Goal: Information Seeking & Learning: Learn about a topic

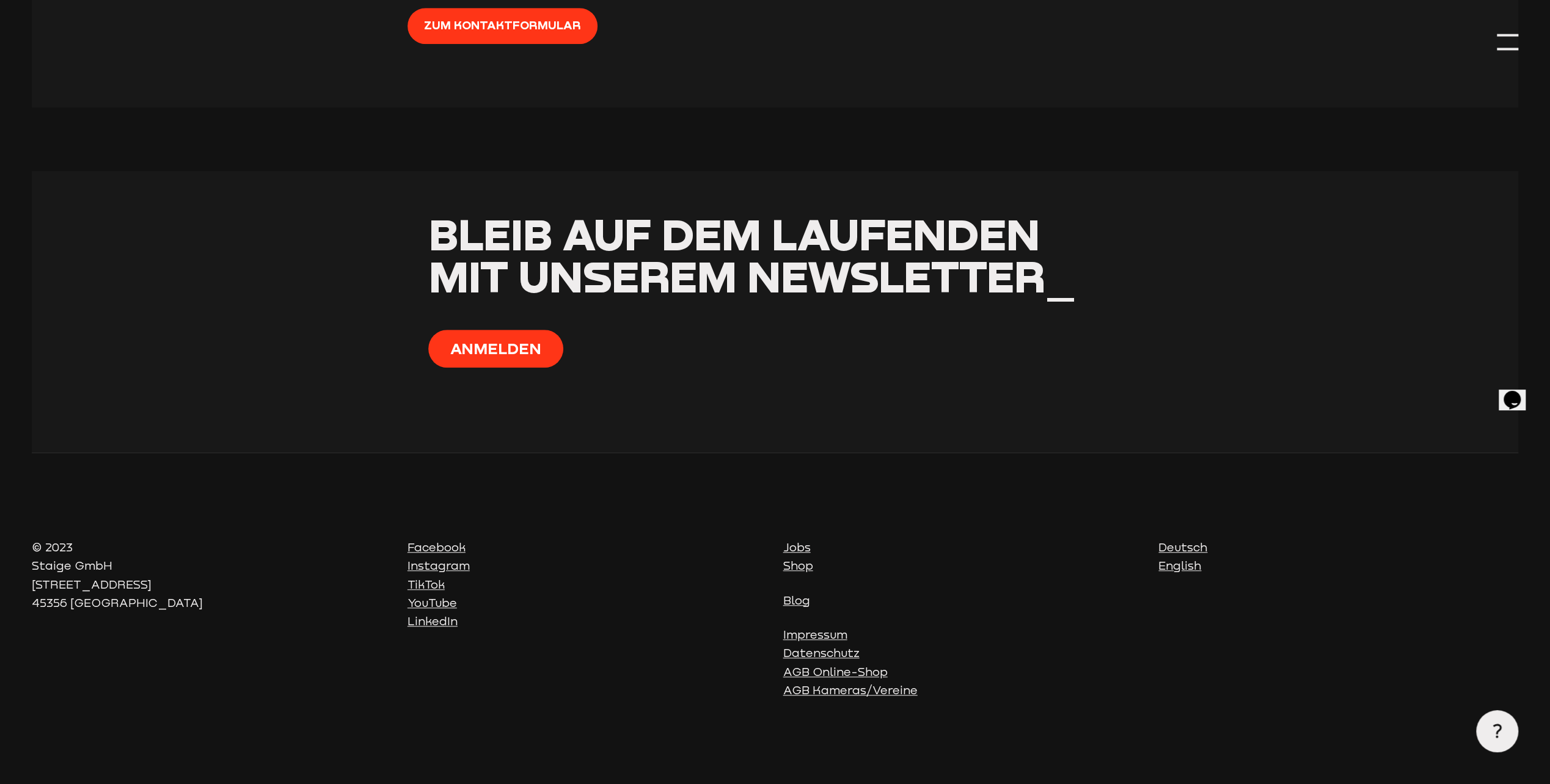
scroll to position [5249, 0]
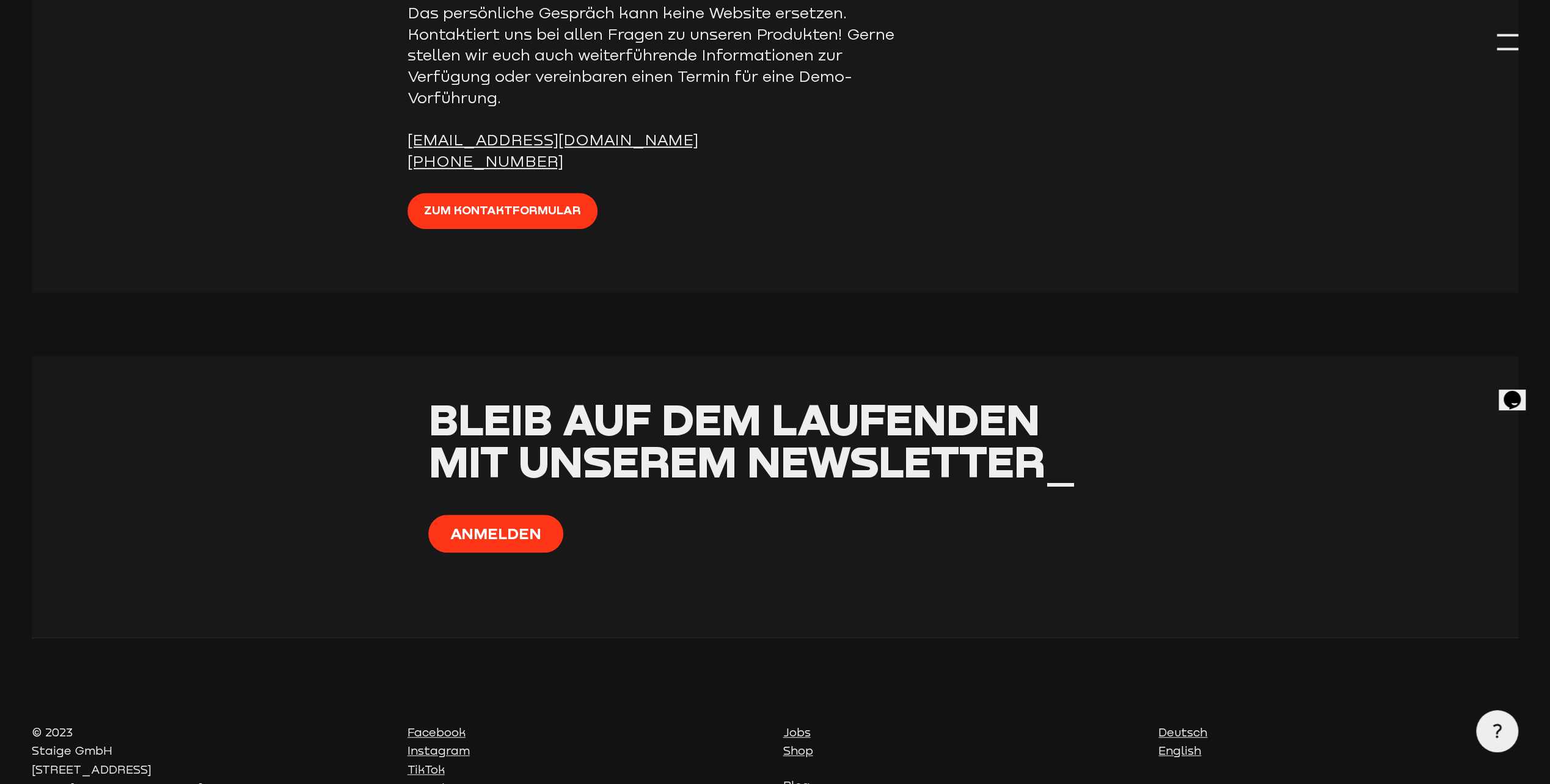
click at [1502, 33] on div at bounding box center [1508, 42] width 21 height 21
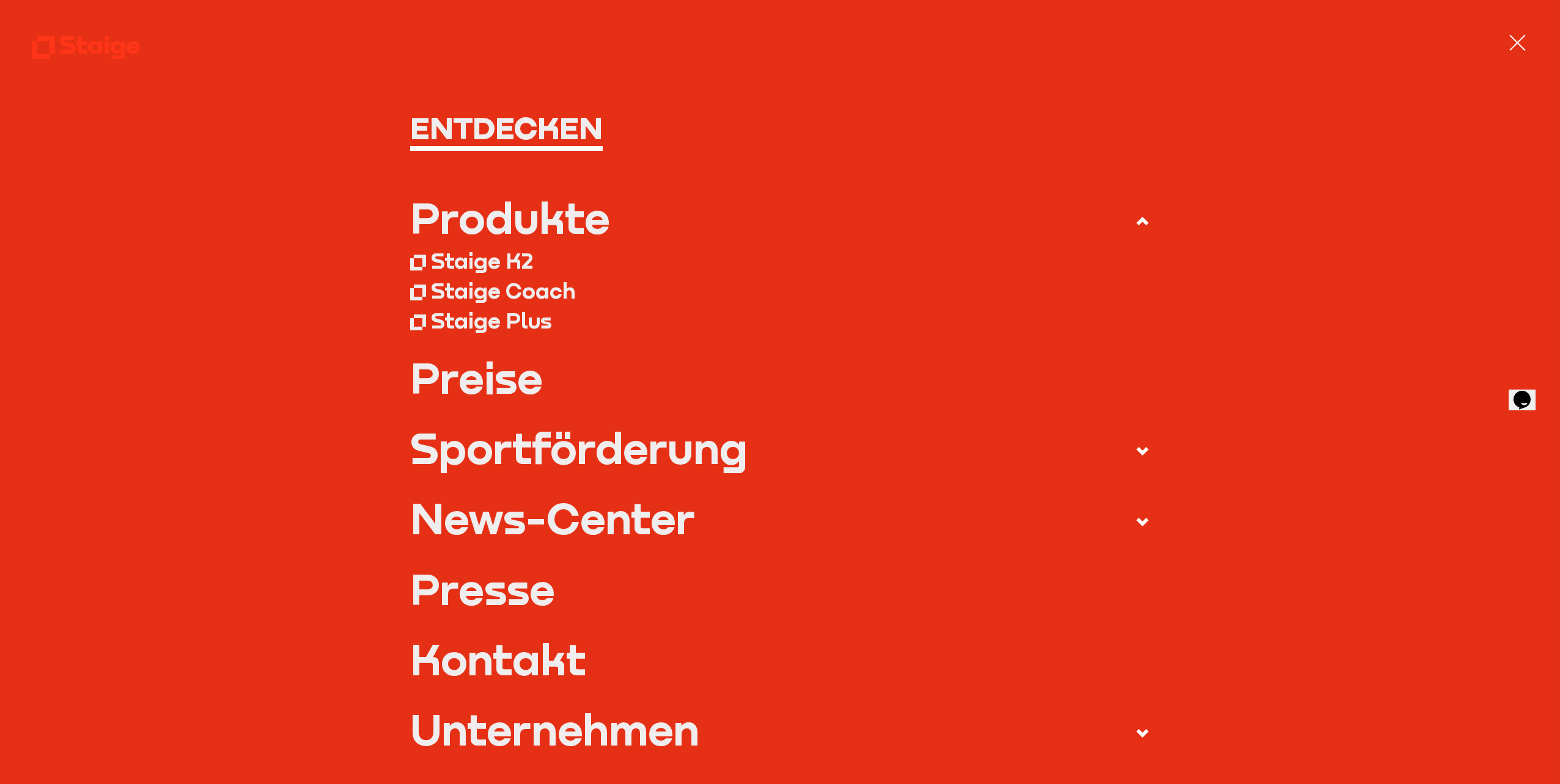
scroll to position [61, 0]
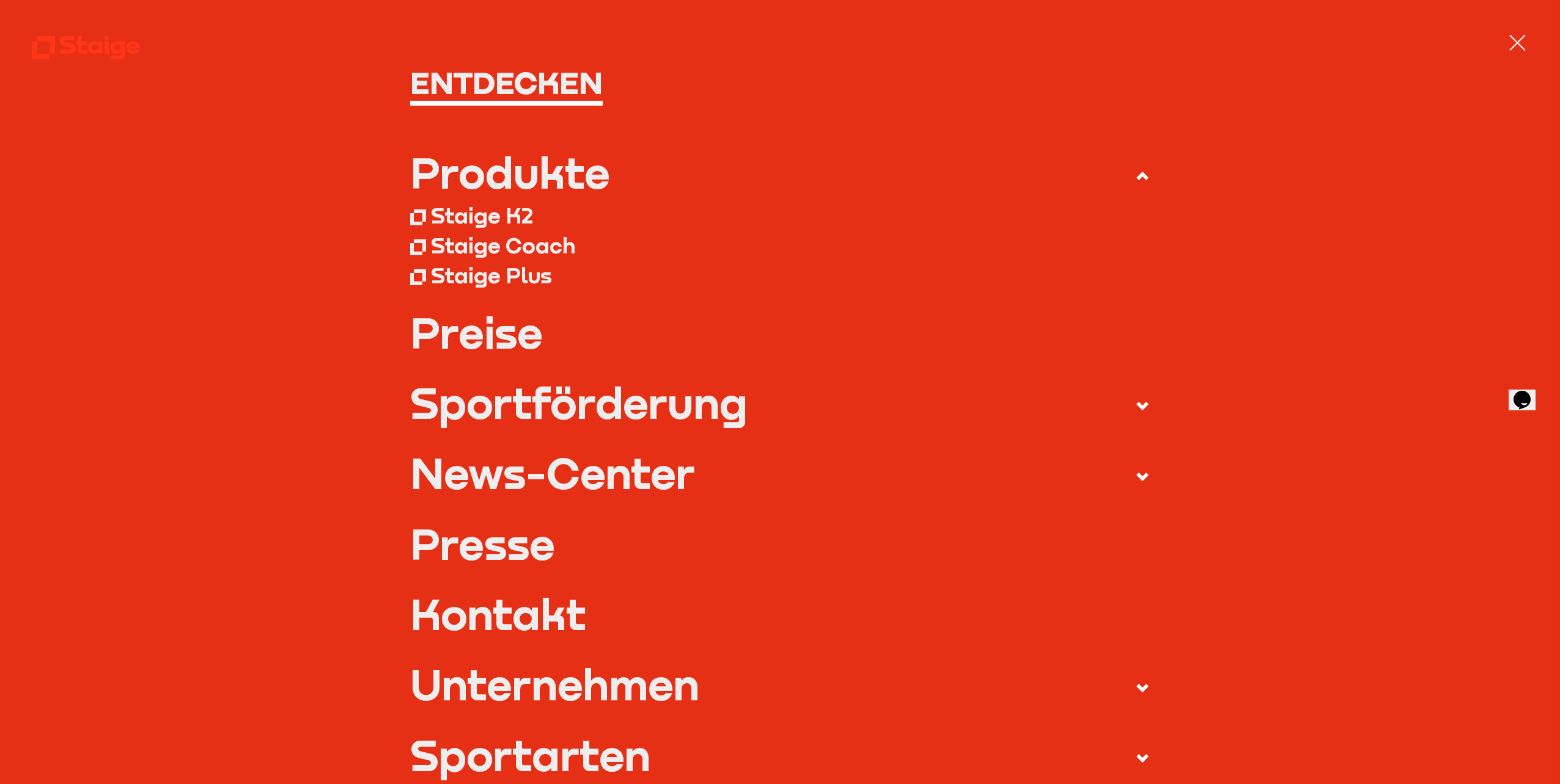
click at [474, 217] on div "Staige K2" at bounding box center [482, 215] width 102 height 27
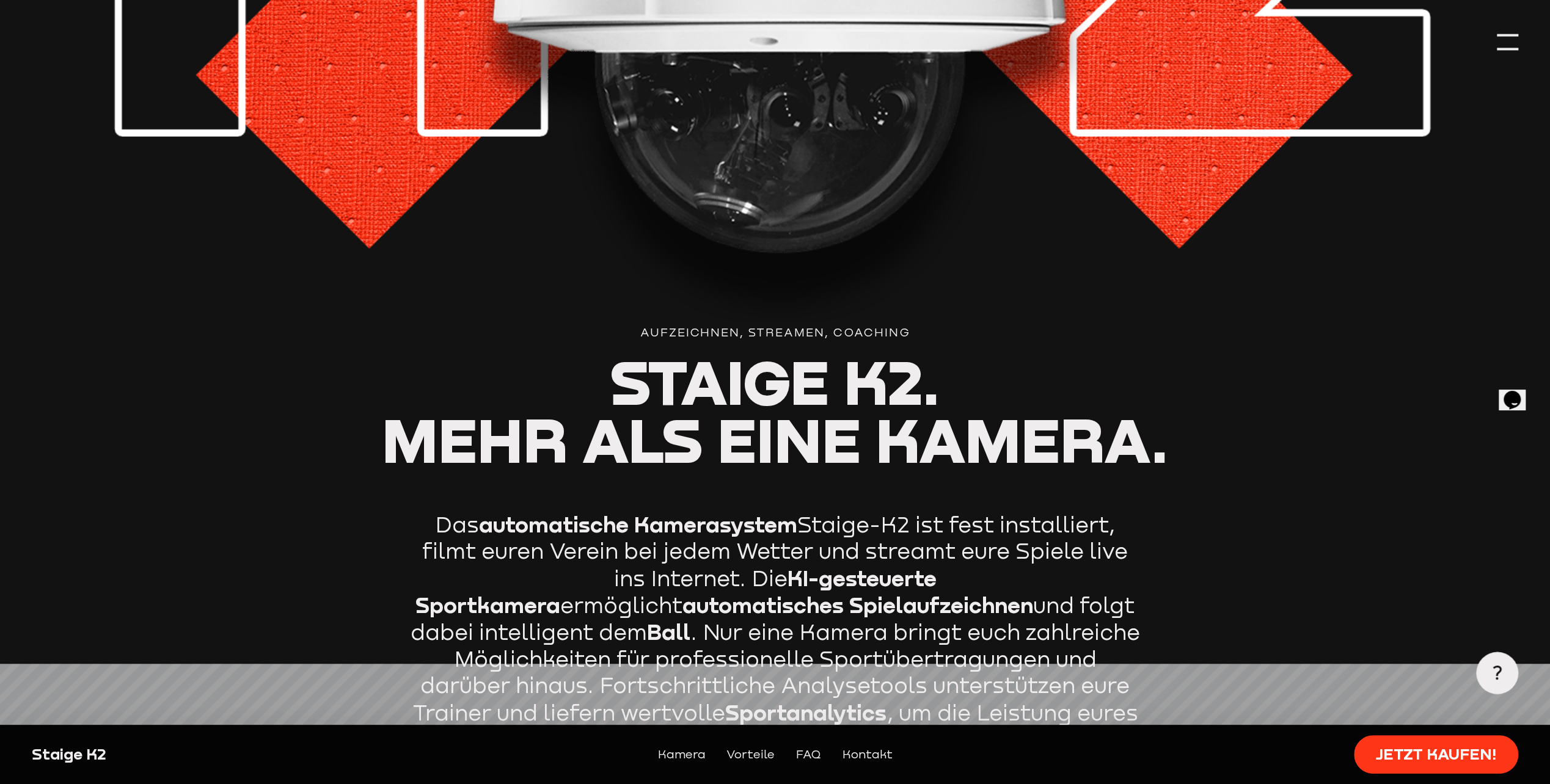
scroll to position [733, 0]
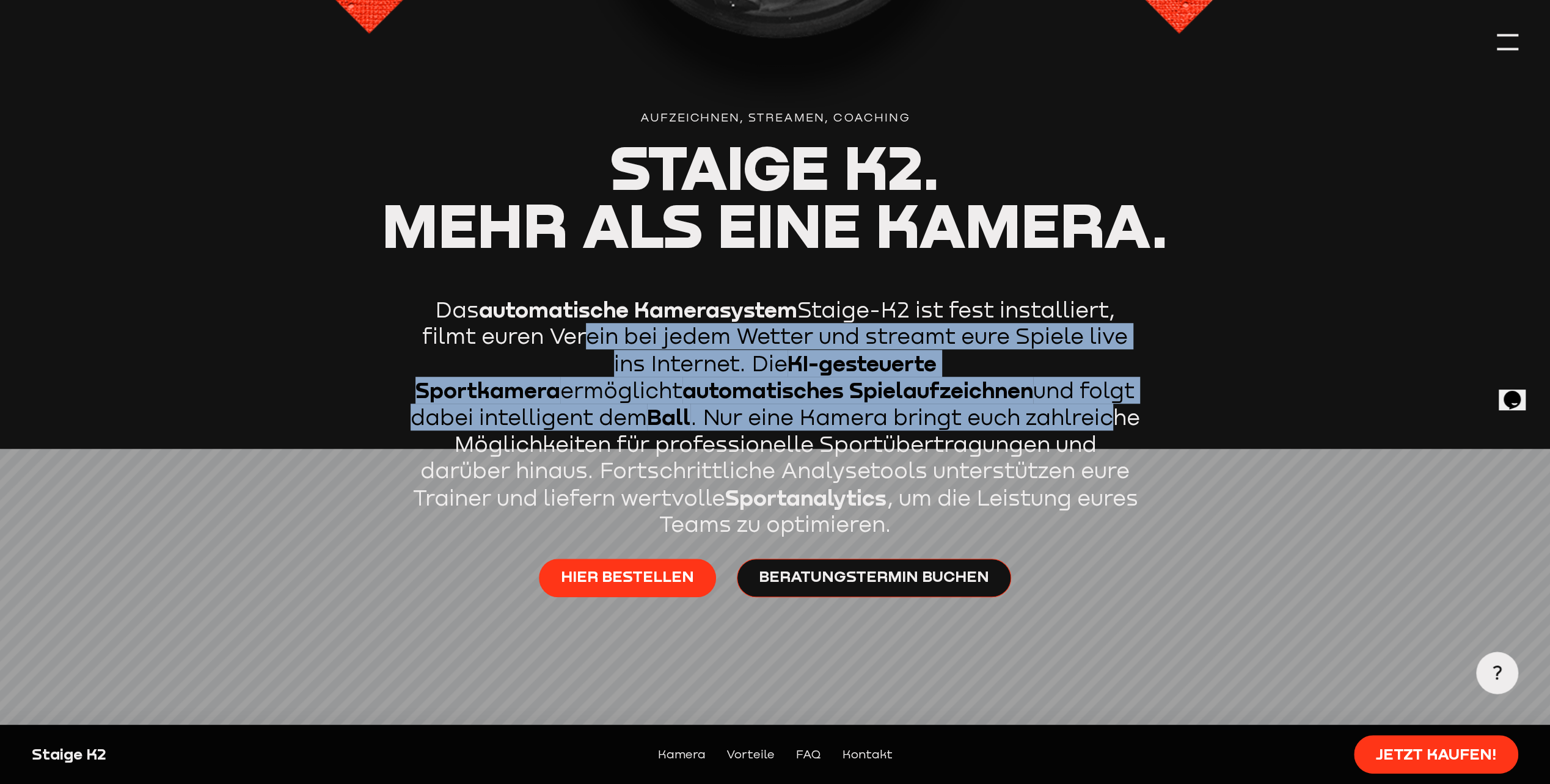
drag, startPoint x: 583, startPoint y: 341, endPoint x: 892, endPoint y: 407, distance: 316.0
click at [892, 407] on p "Das automatische Kamerasystem Staige-K2 ist fest installiert, filmt euren Verei…" at bounding box center [775, 417] width 733 height 241
drag, startPoint x: 892, startPoint y: 407, endPoint x: 833, endPoint y: 428, distance: 62.6
click at [833, 428] on p "Das automatische Kamerasystem Staige-K2 ist fest installiert, filmt euren Verei…" at bounding box center [775, 417] width 733 height 241
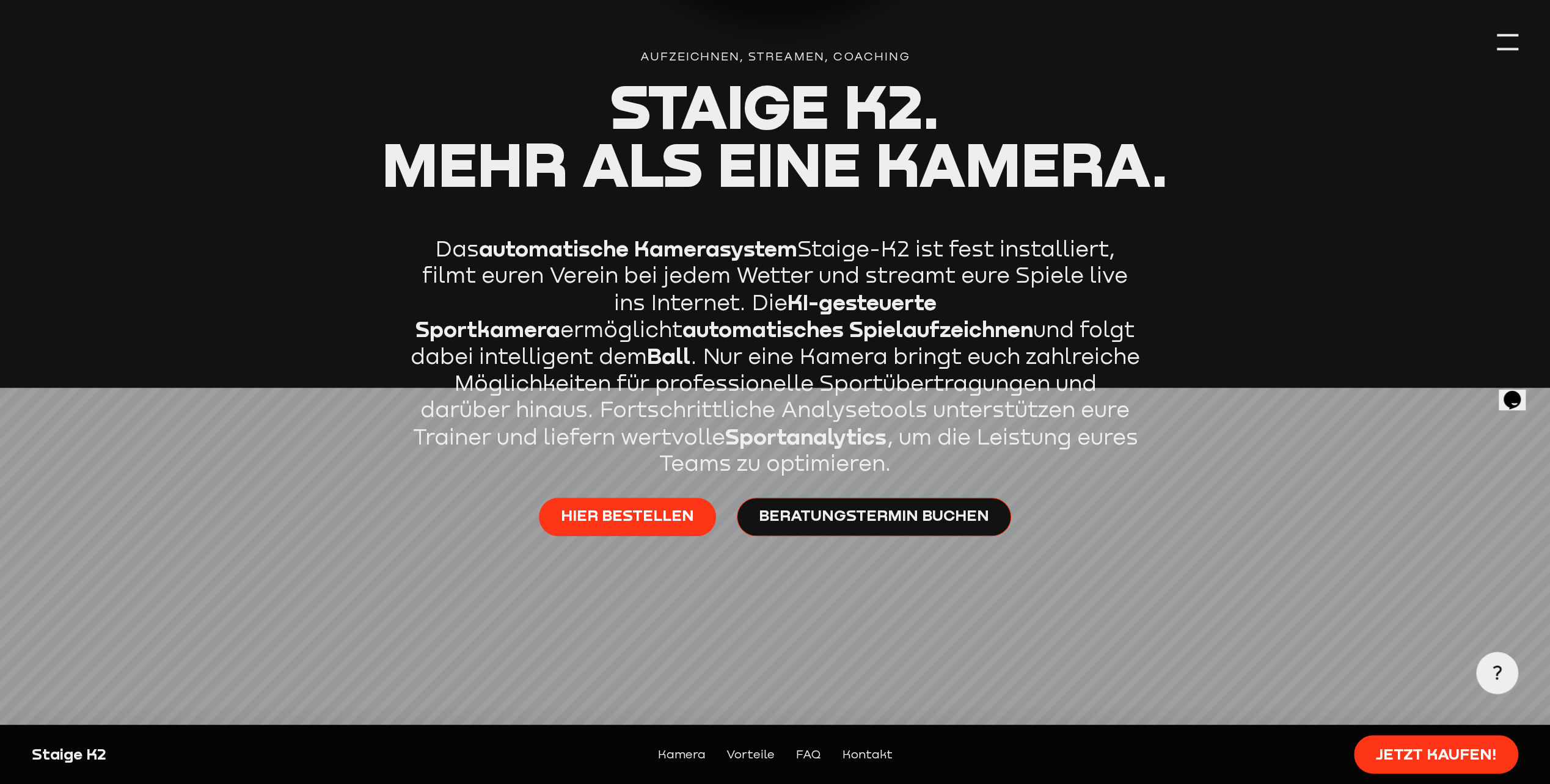
click at [1120, 437] on p "Das automatische Kamerasystem Staige-K2 ist fest installiert, filmt euren Verei…" at bounding box center [775, 356] width 733 height 241
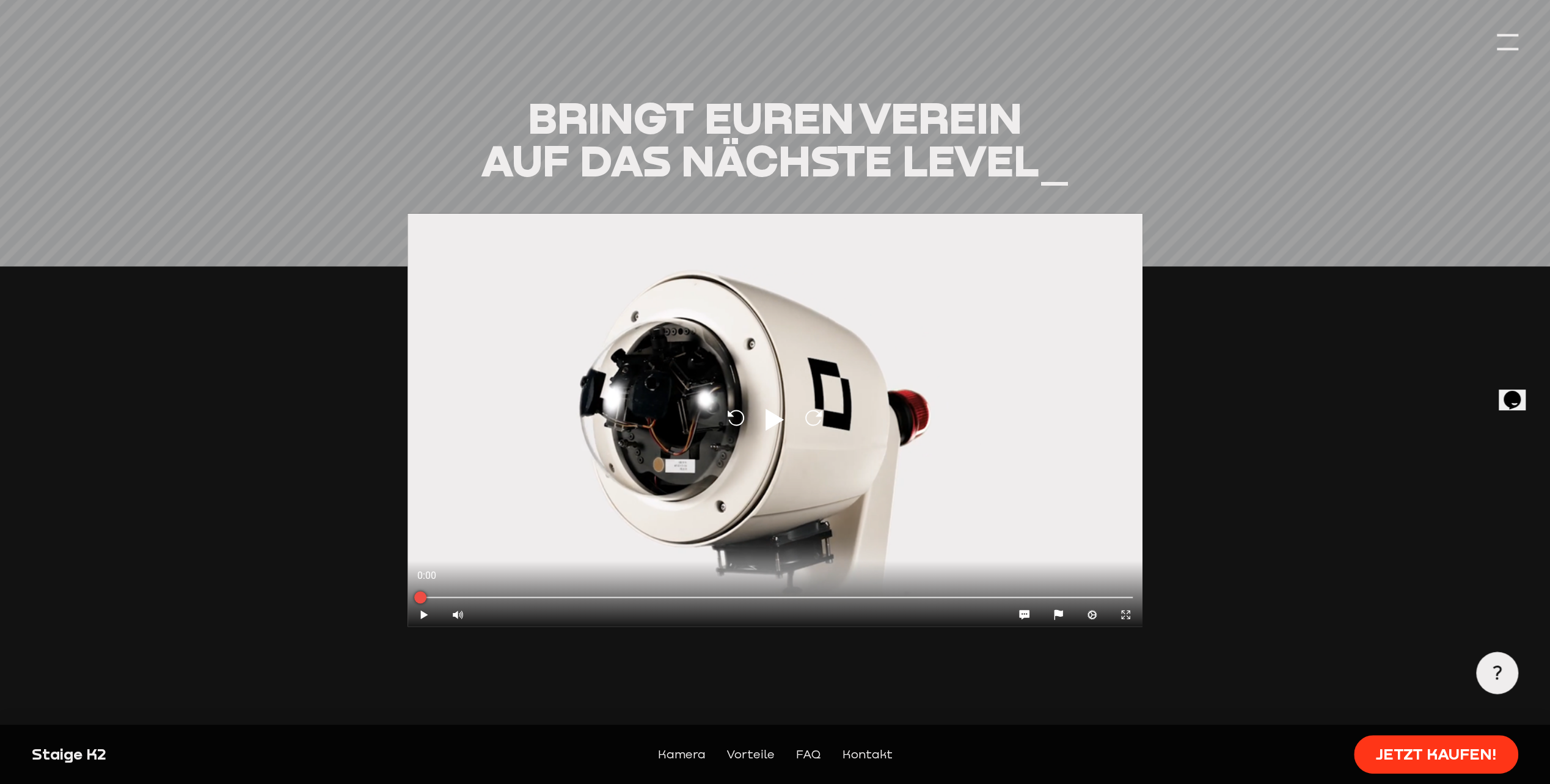
scroll to position [1771, 0]
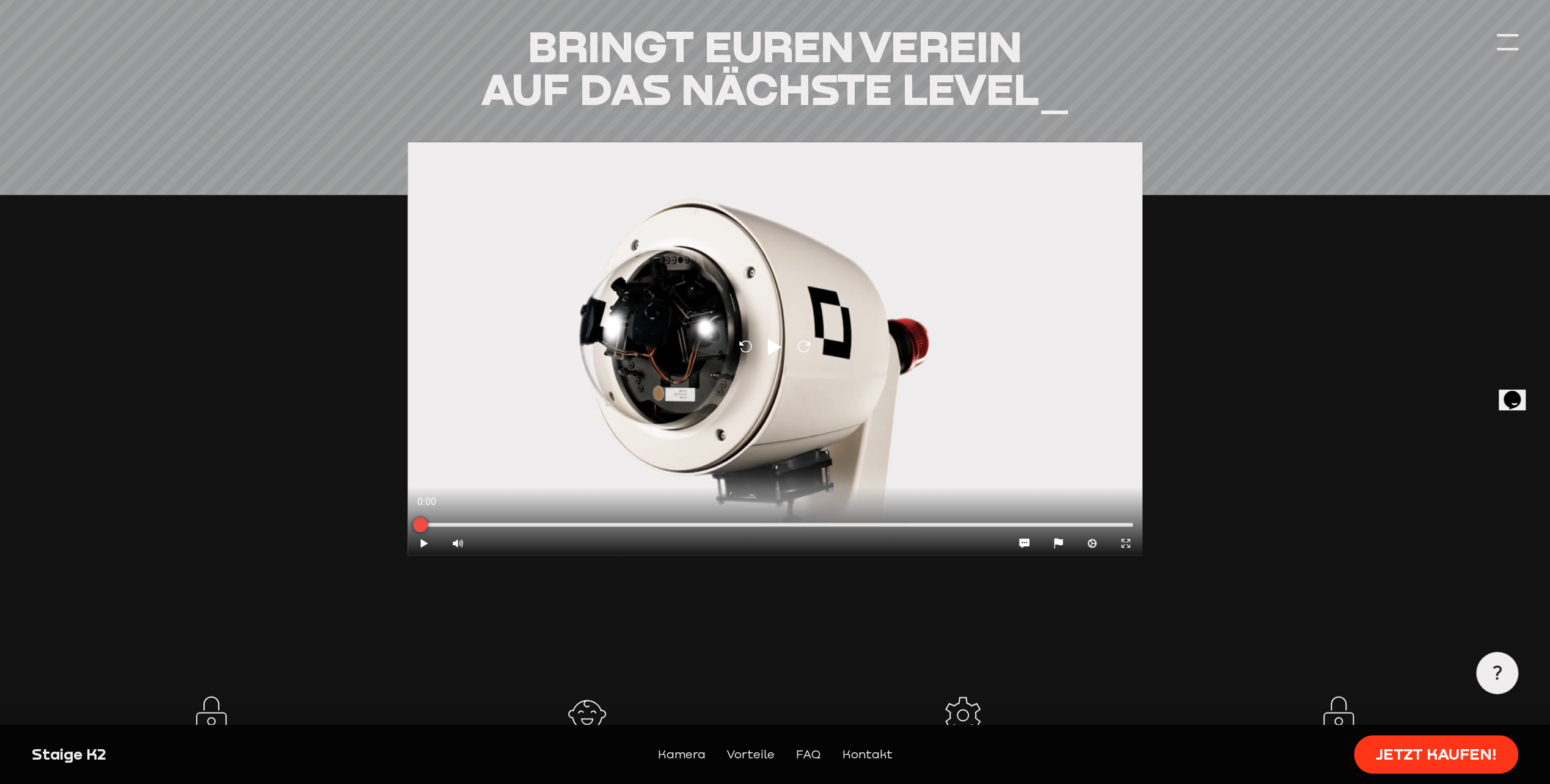
click at [541, 523] on div at bounding box center [775, 525] width 715 height 4
click at [626, 523] on div at bounding box center [775, 525] width 715 height 4
click at [426, 541] on icon "Play" at bounding box center [424, 543] width 11 height 11
type input "0.8"
click at [669, 518] on div at bounding box center [775, 525] width 735 height 13
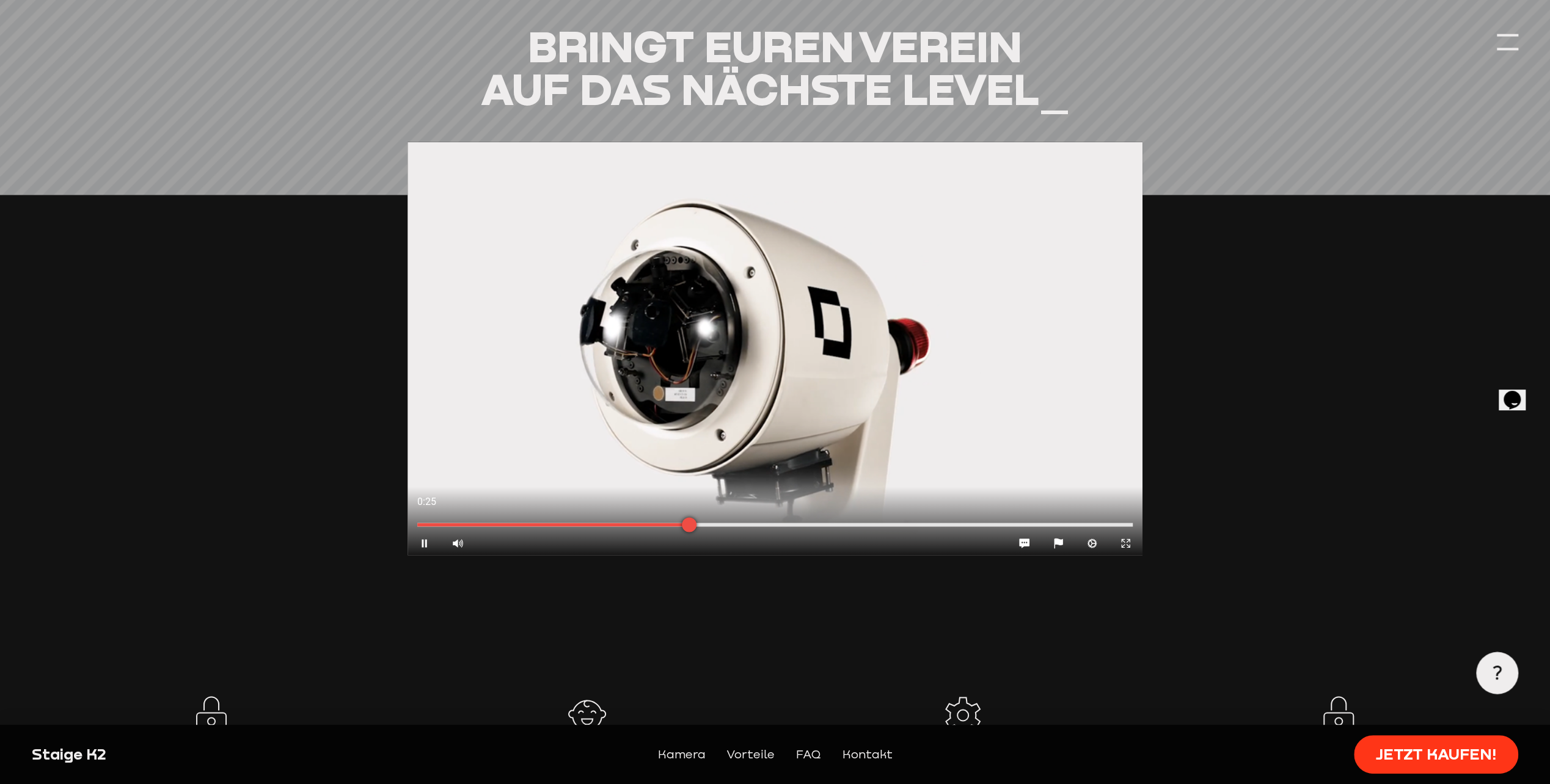
click at [787, 520] on div at bounding box center [775, 525] width 735 height 13
click at [910, 515] on div at bounding box center [958, 504] width 368 height 31
click at [915, 525] on div at bounding box center [775, 525] width 735 height 13
click at [1009, 523] on div at bounding box center [775, 525] width 715 height 4
click at [622, 525] on div at bounding box center [775, 525] width 735 height 13
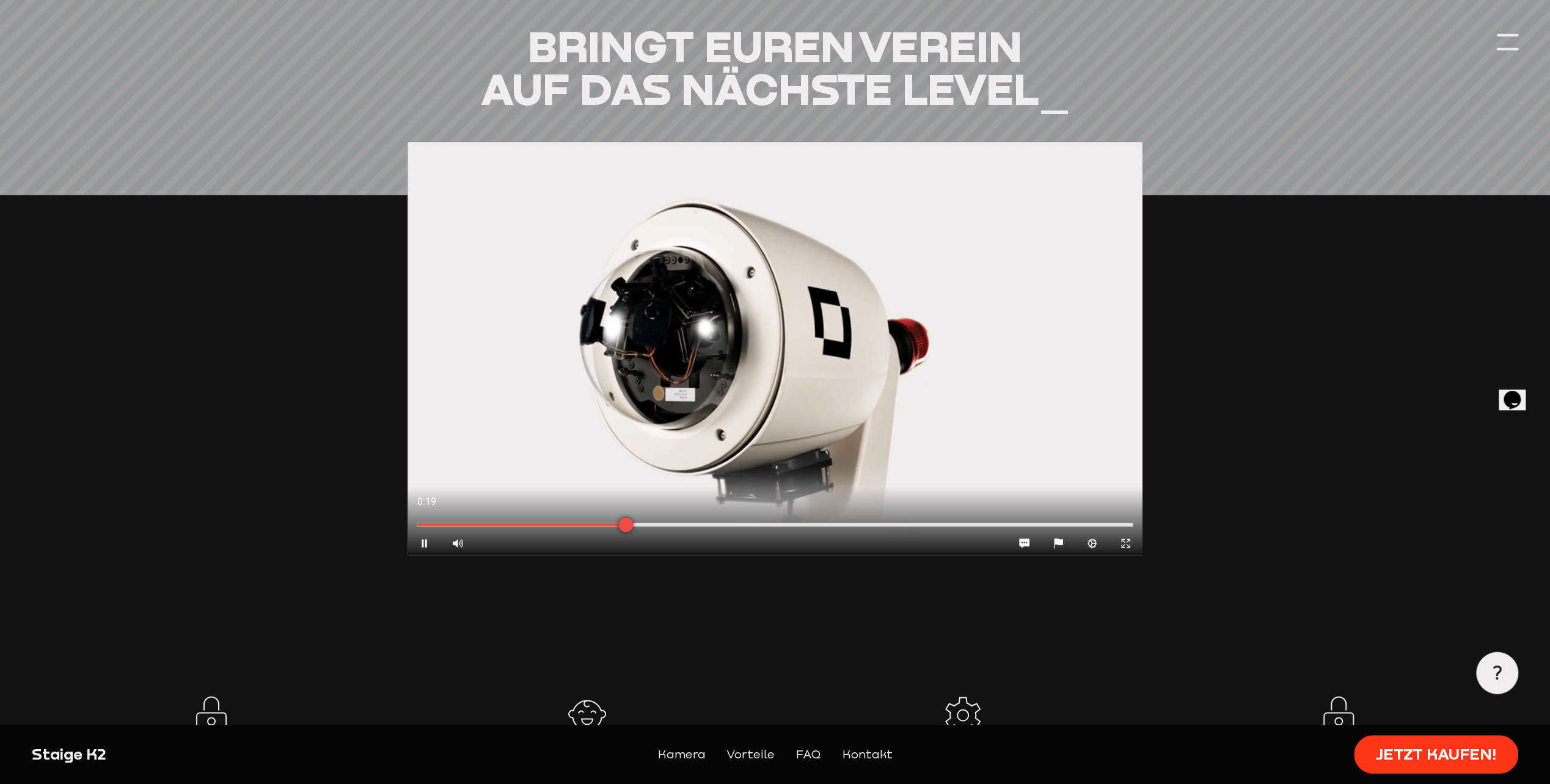
click at [579, 523] on div at bounding box center [775, 525] width 715 height 4
click at [524, 532] on div "Pause Volume High" at bounding box center [530, 543] width 245 height 24
click at [535, 523] on div at bounding box center [775, 525] width 715 height 4
click at [605, 397] on div at bounding box center [775, 348] width 735 height 413
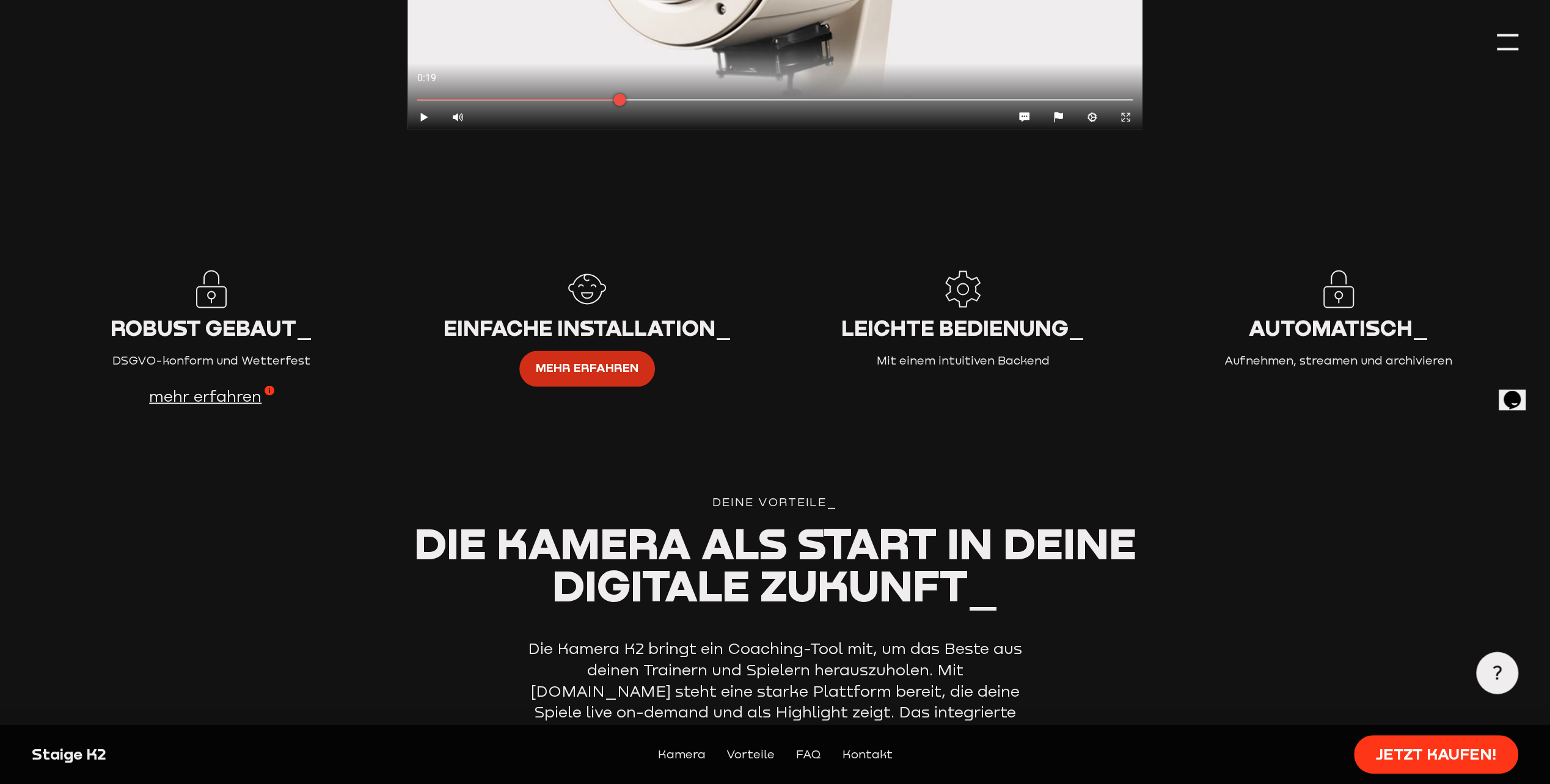
scroll to position [2199, 0]
drag, startPoint x: 614, startPoint y: 406, endPoint x: 590, endPoint y: 387, distance: 30.6
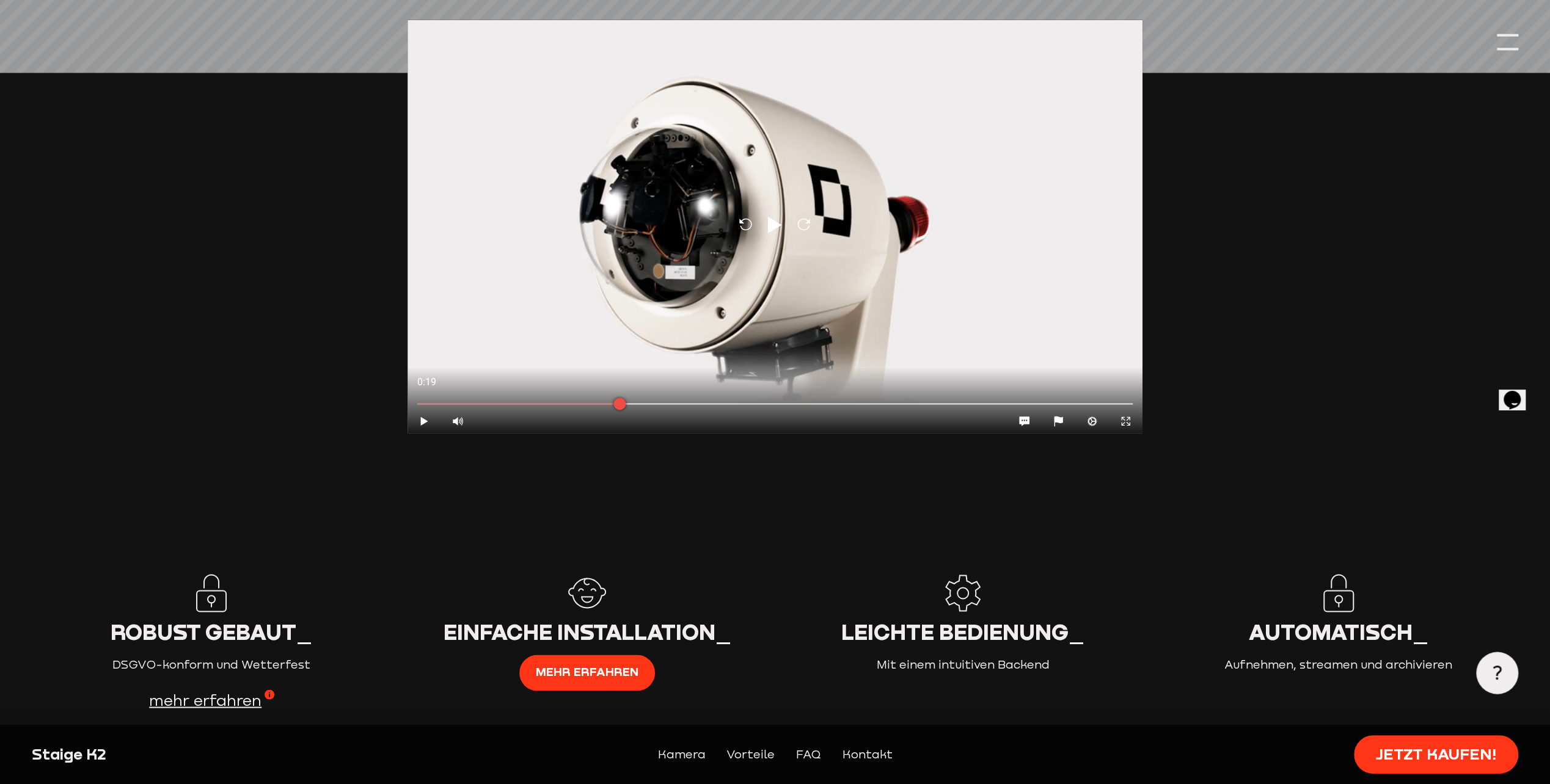
scroll to position [1894, 0]
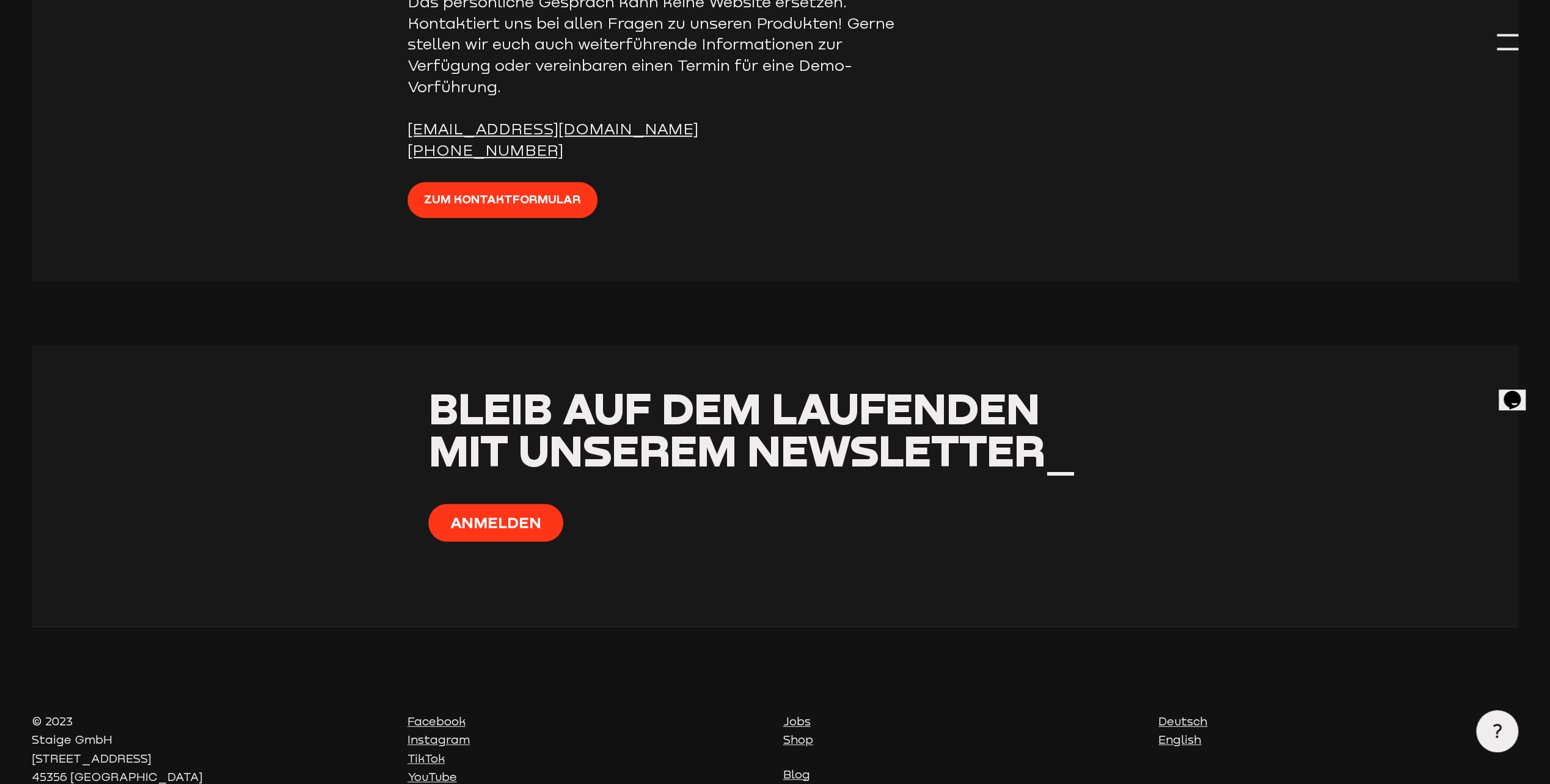
click at [1513, 40] on div at bounding box center [1508, 42] width 21 height 21
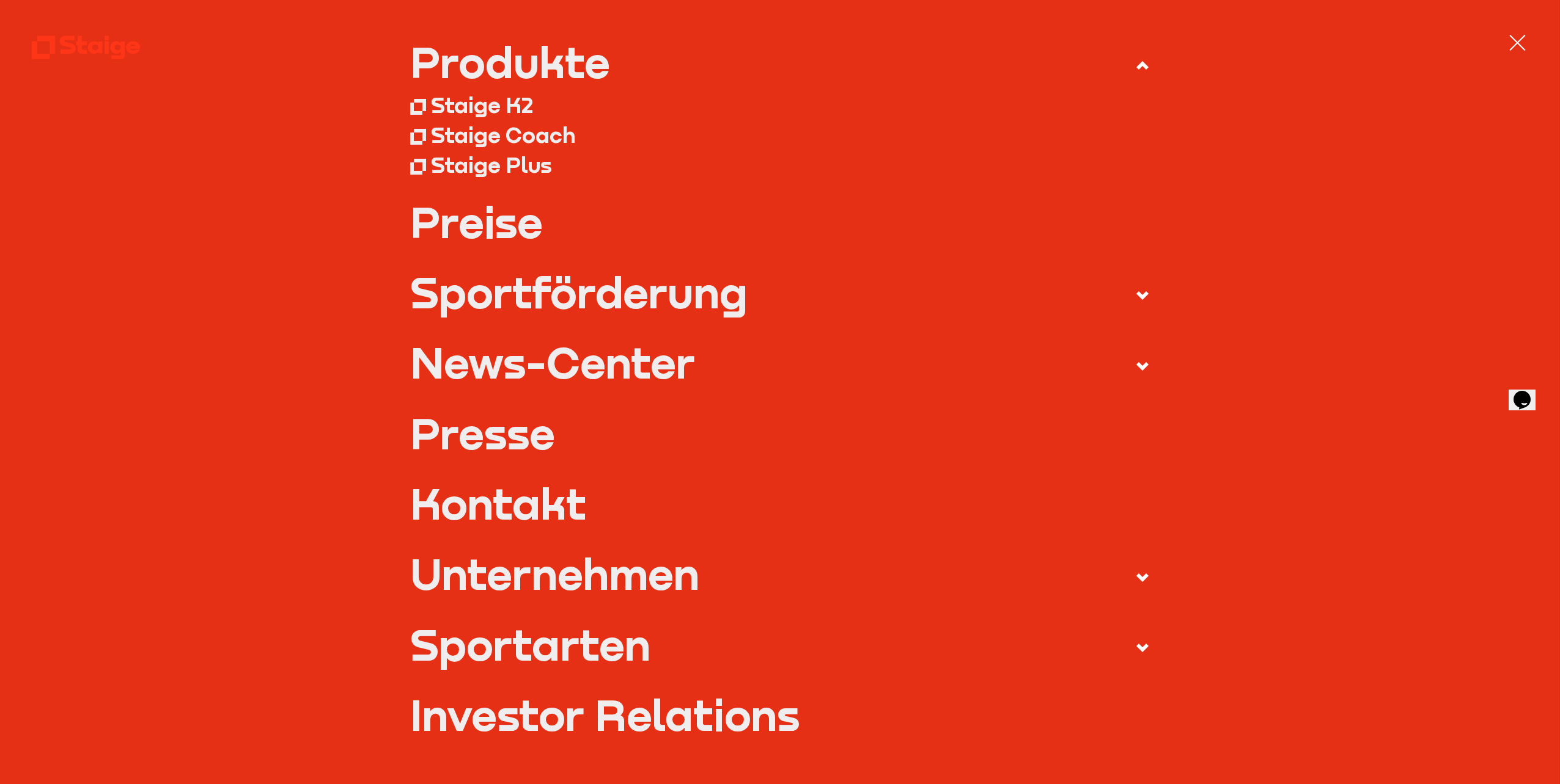
scroll to position [61, 0]
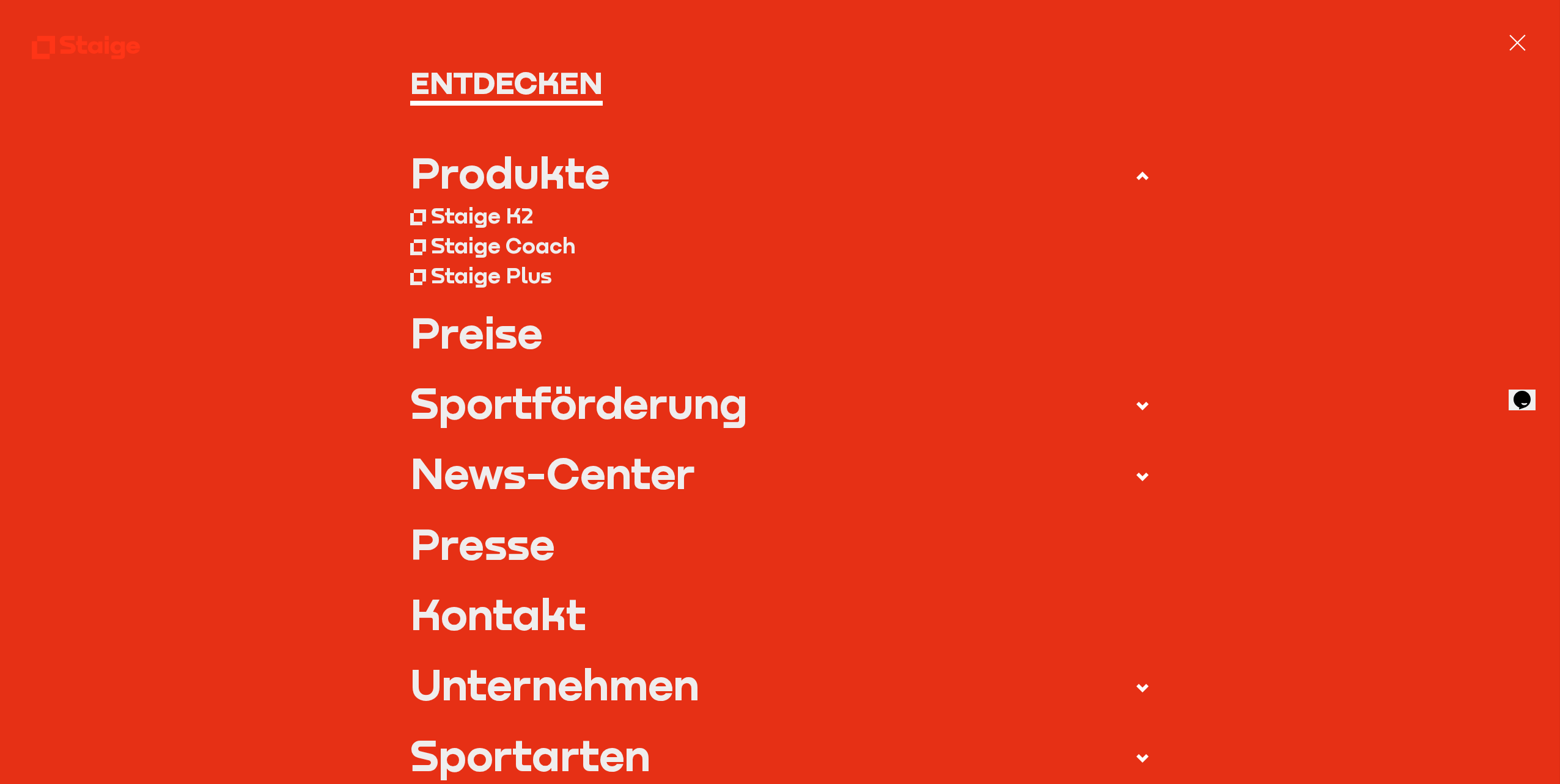
click at [511, 332] on link "Preise" at bounding box center [780, 333] width 740 height 43
